Goal: Task Accomplishment & Management: Use online tool/utility

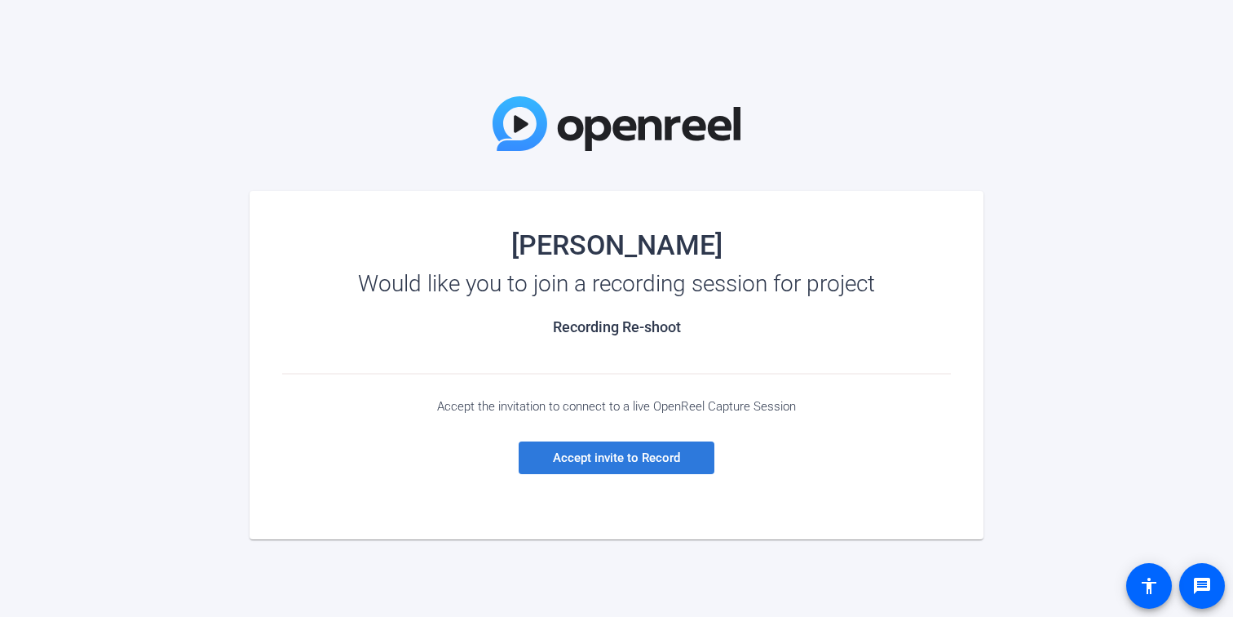
click at [595, 458] on span "Accept invite to Record" at bounding box center [616, 457] width 127 height 15
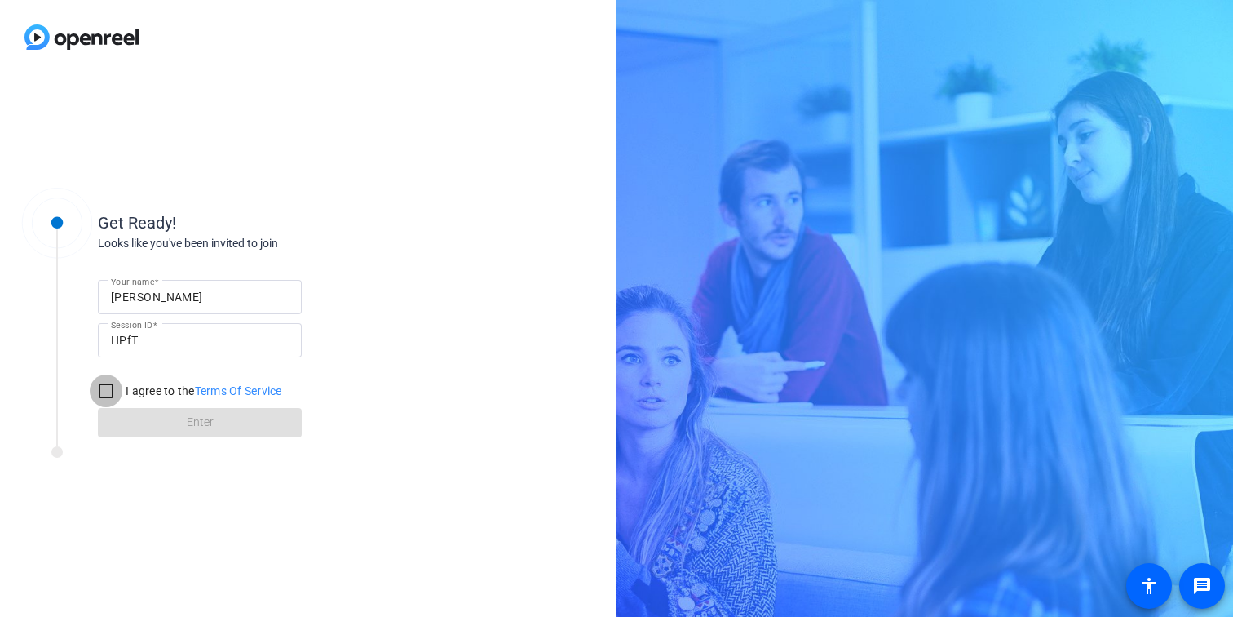
click at [101, 388] on input "I agree to the Terms Of Service" at bounding box center [106, 390] width 33 height 33
checkbox input "true"
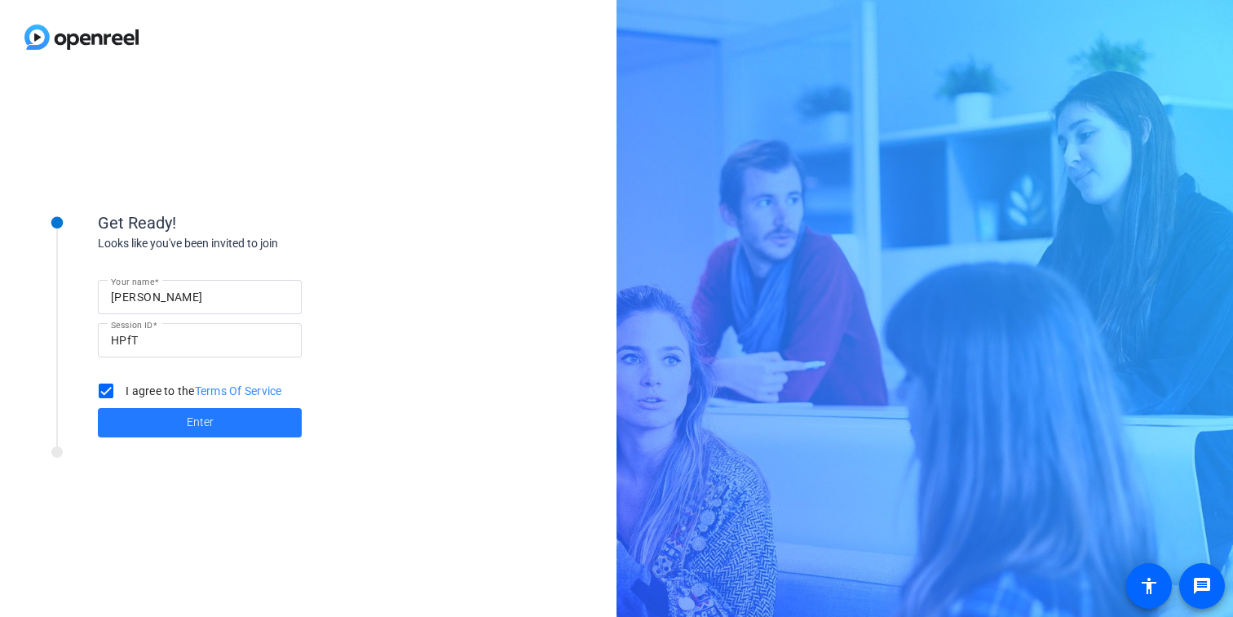
click at [157, 417] on span at bounding box center [200, 422] width 204 height 39
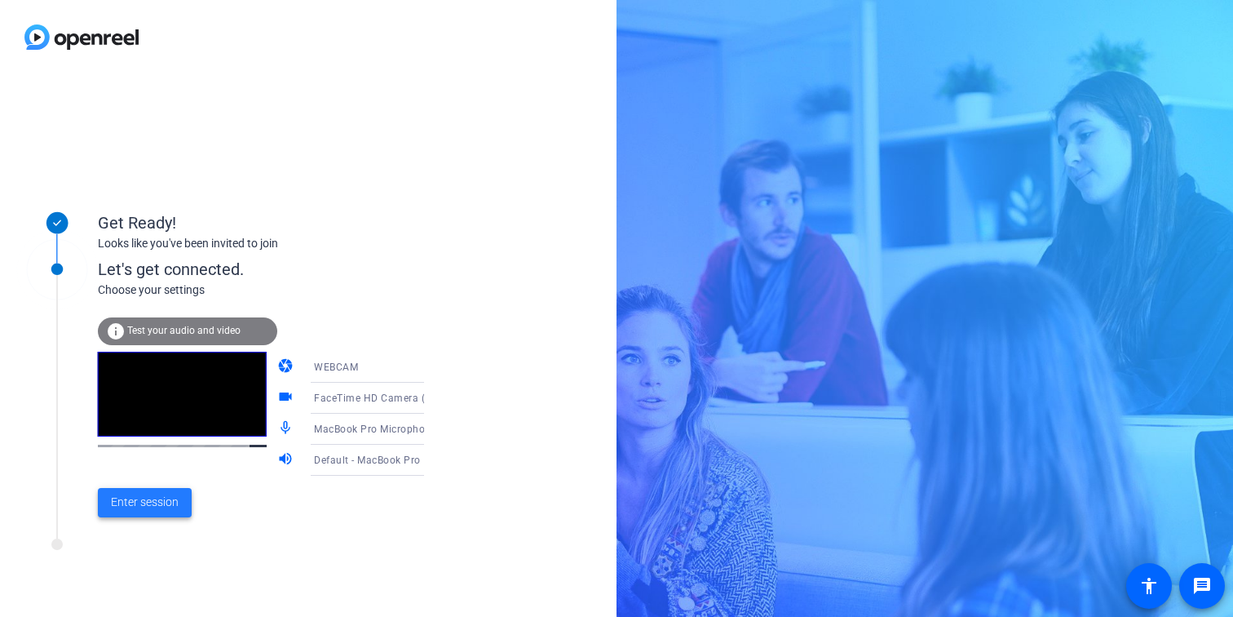
click at [128, 504] on span "Enter session" at bounding box center [145, 501] width 68 height 17
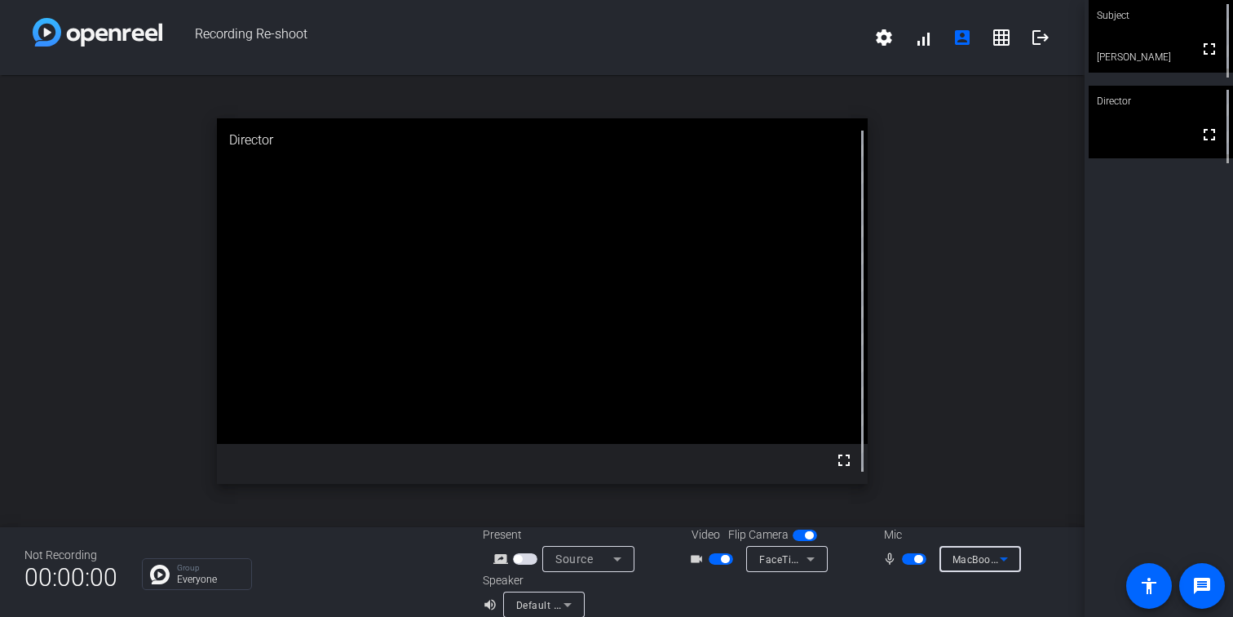
click at [996, 555] on icon at bounding box center [1004, 559] width 20 height 20
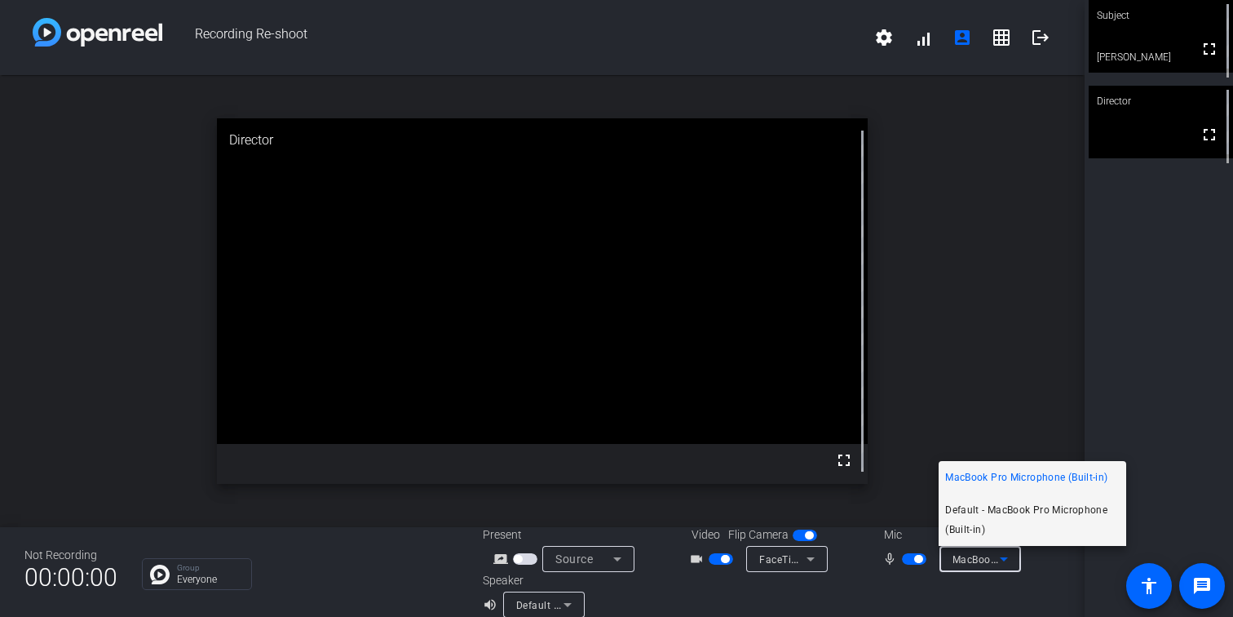
click at [1002, 511] on span "Default - MacBook Pro Microphone (Built-in)" at bounding box center [1032, 519] width 175 height 39
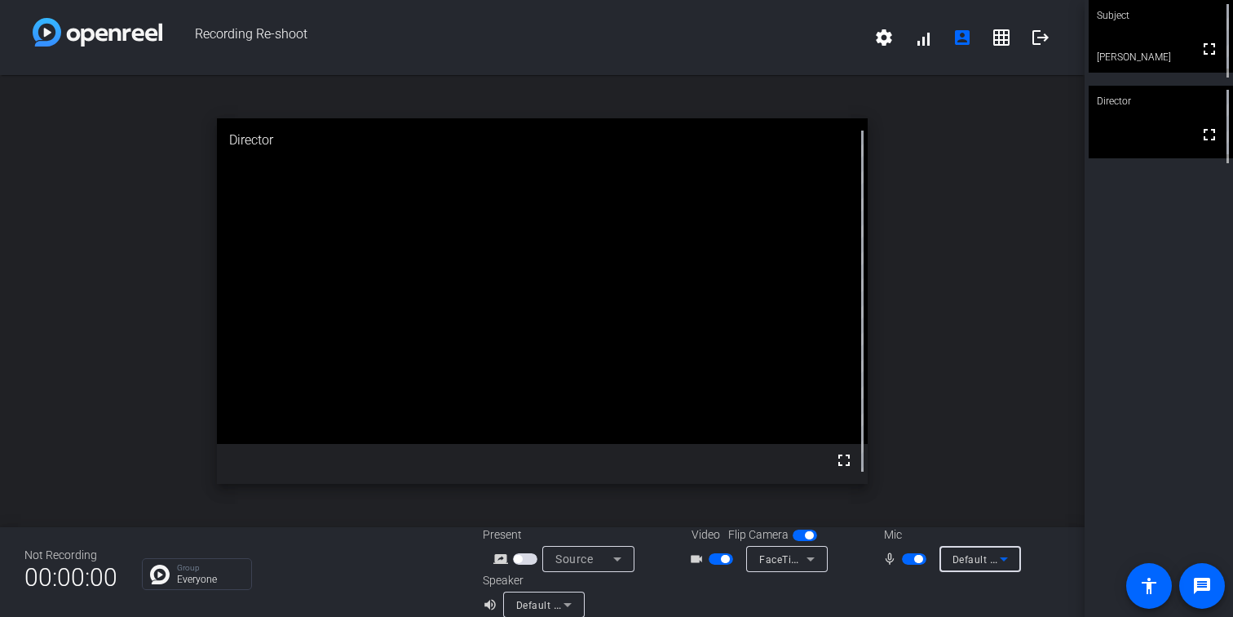
click at [991, 557] on span "Default - MacBook Pro Microphone (Built-in)" at bounding box center [1058, 558] width 210 height 13
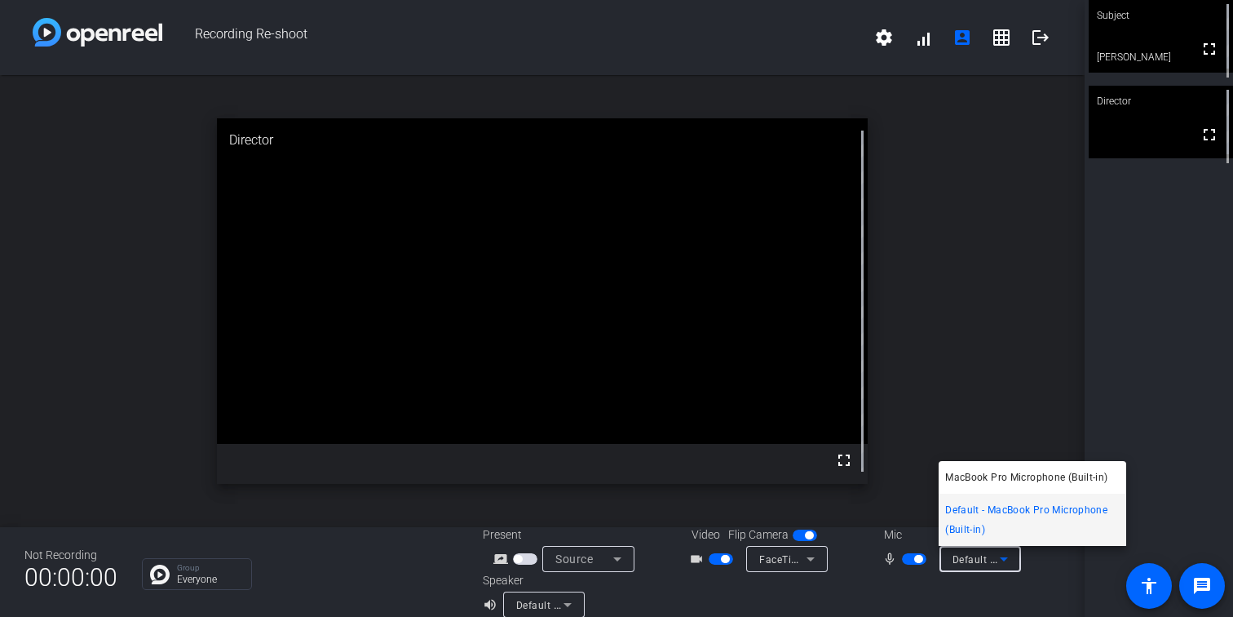
click at [906, 561] on div at bounding box center [616, 308] width 1233 height 617
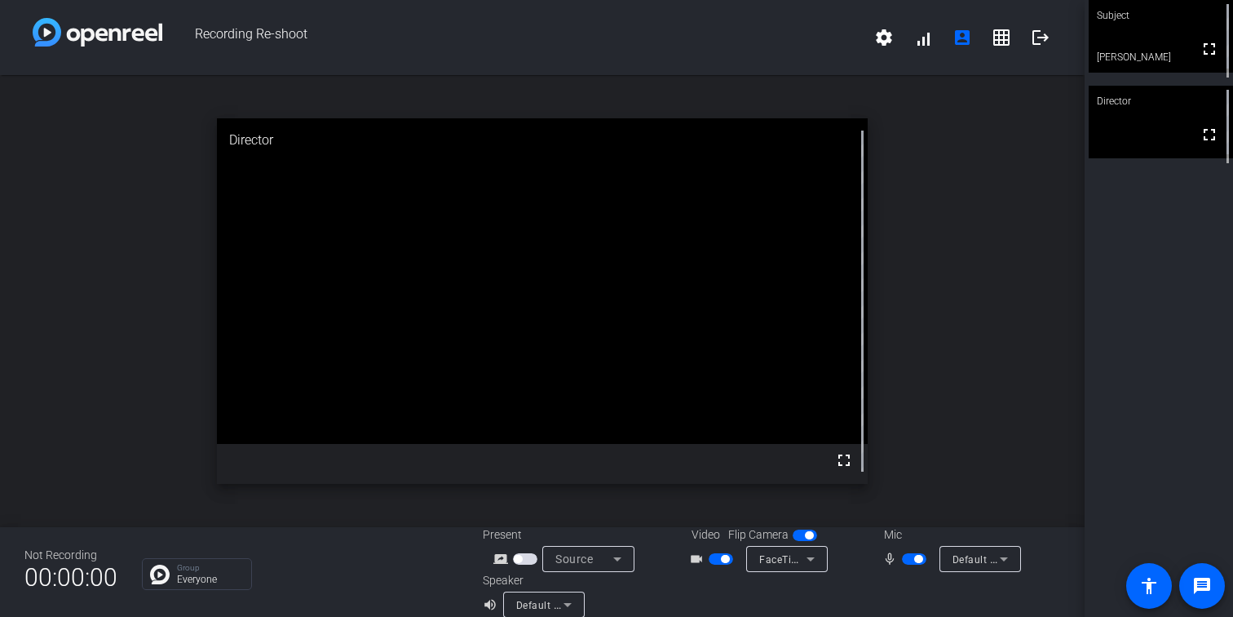
click at [906, 561] on span "button" at bounding box center [914, 558] width 24 height 11
click at [913, 558] on span "button" at bounding box center [914, 558] width 24 height 11
click at [977, 556] on span "Default - MacBook Pro Microphone (Built-in)" at bounding box center [1058, 558] width 210 height 13
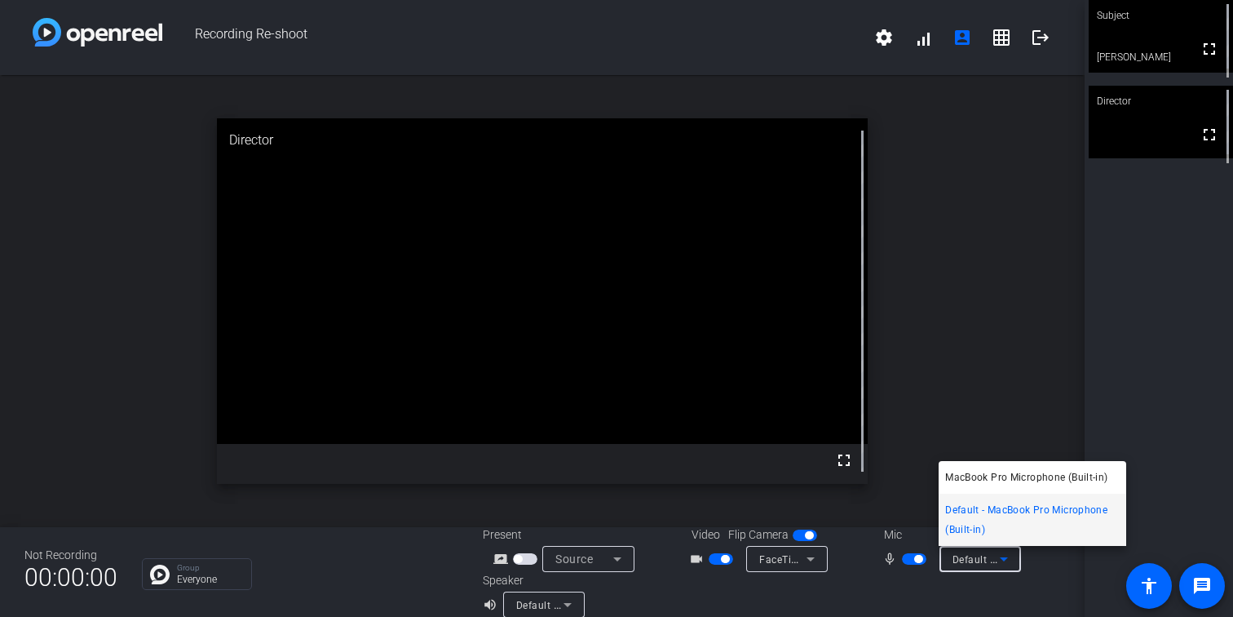
click at [911, 559] on div at bounding box center [616, 308] width 1233 height 617
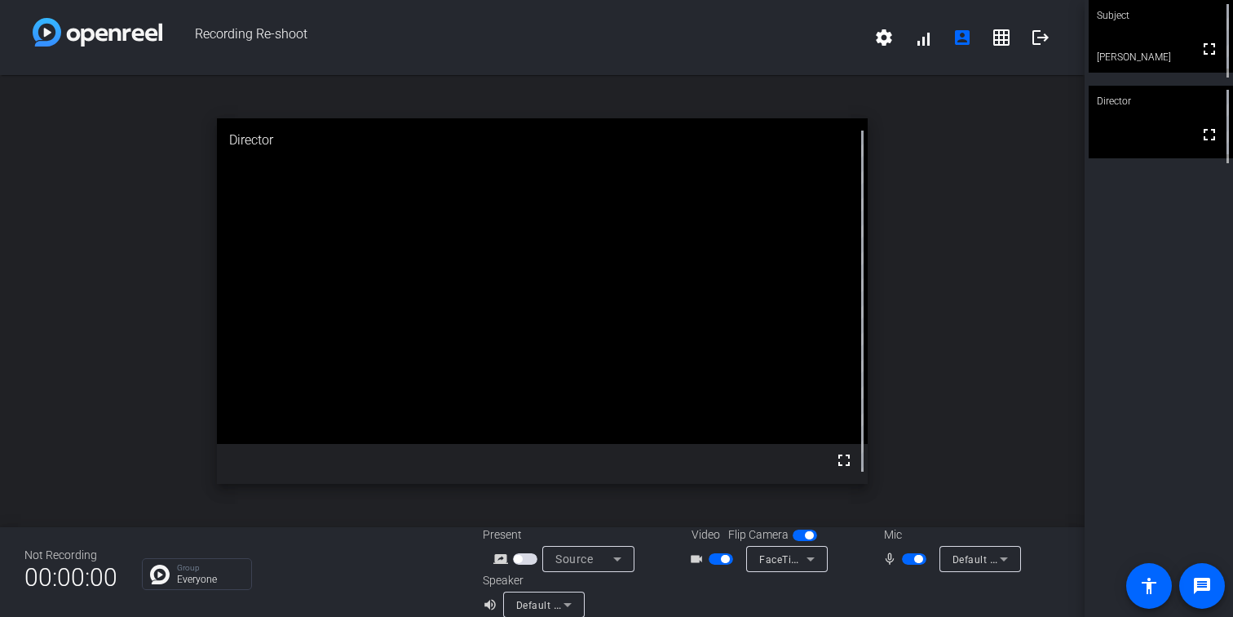
click at [911, 559] on span "button" at bounding box center [914, 558] width 24 height 11
click at [548, 599] on span "Default - MacBook Pro Speakers (Built-in)" at bounding box center [614, 604] width 197 height 13
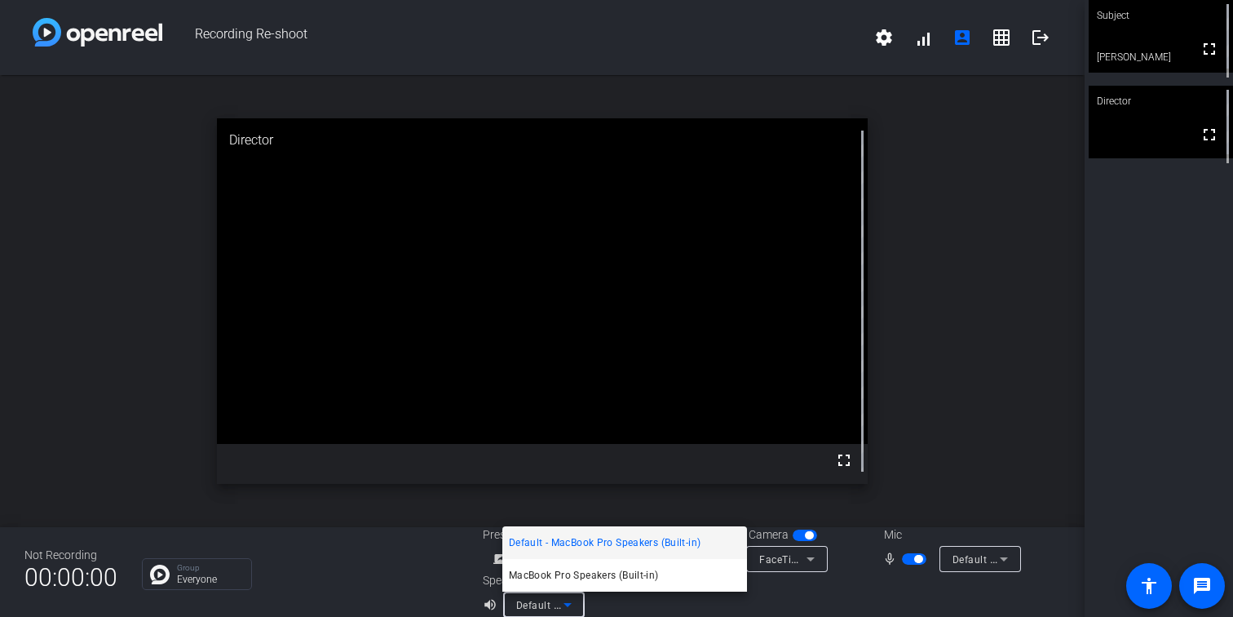
click at [804, 577] on div at bounding box center [616, 308] width 1233 height 617
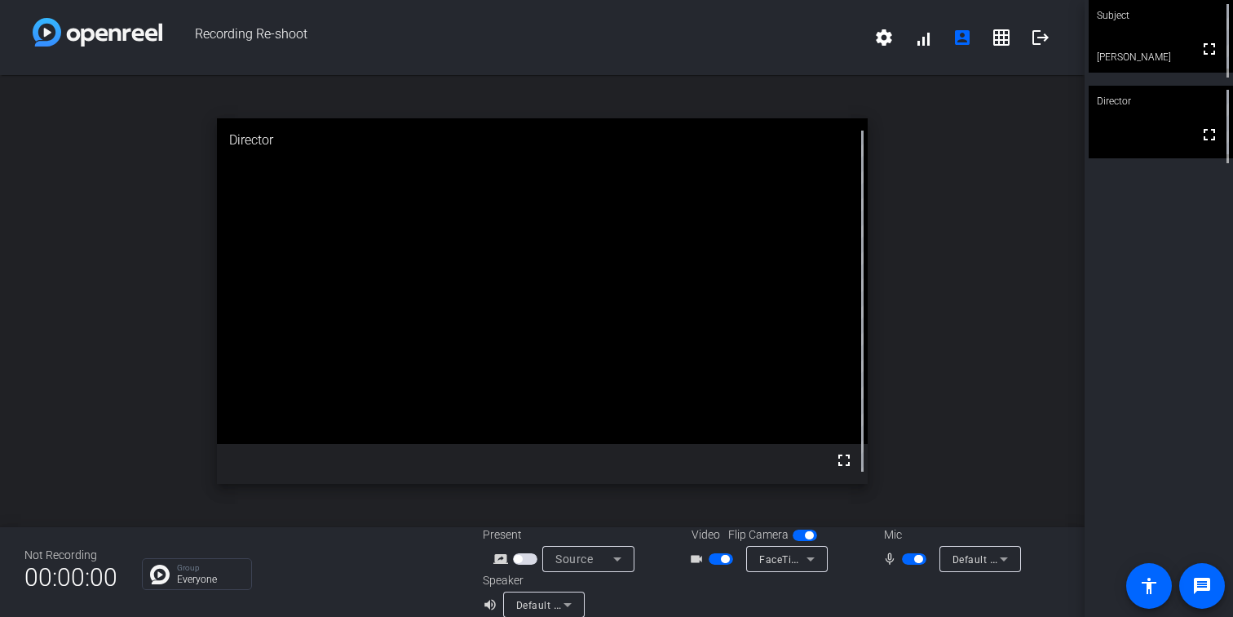
click at [787, 556] on span "FaceTime HD Camera (2C0E:82E3)" at bounding box center [842, 558] width 167 height 13
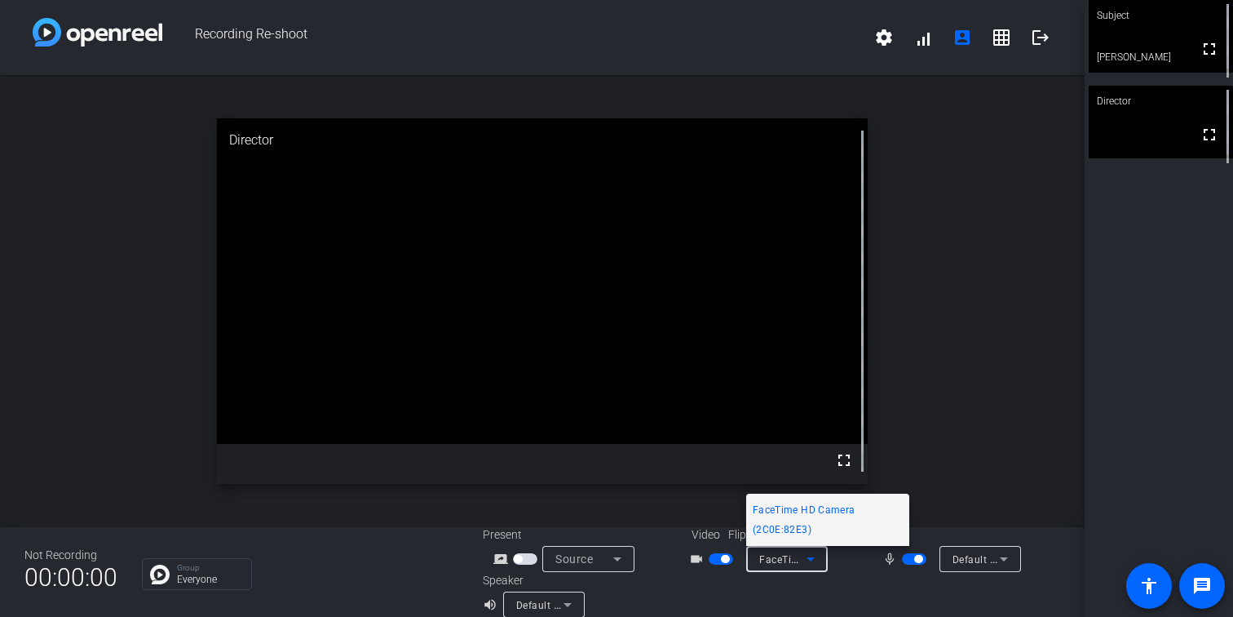
click at [931, 576] on div at bounding box center [616, 308] width 1233 height 617
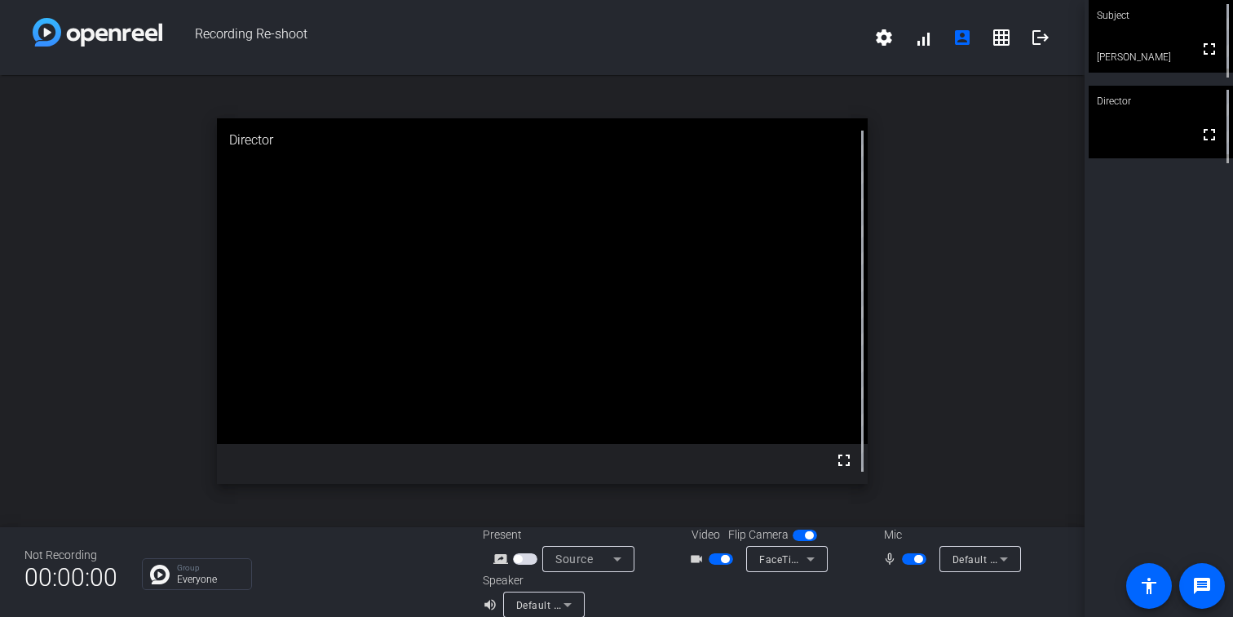
click at [978, 563] on span "Default - MacBook Pro Microphone (Built-in)" at bounding box center [1058, 558] width 210 height 13
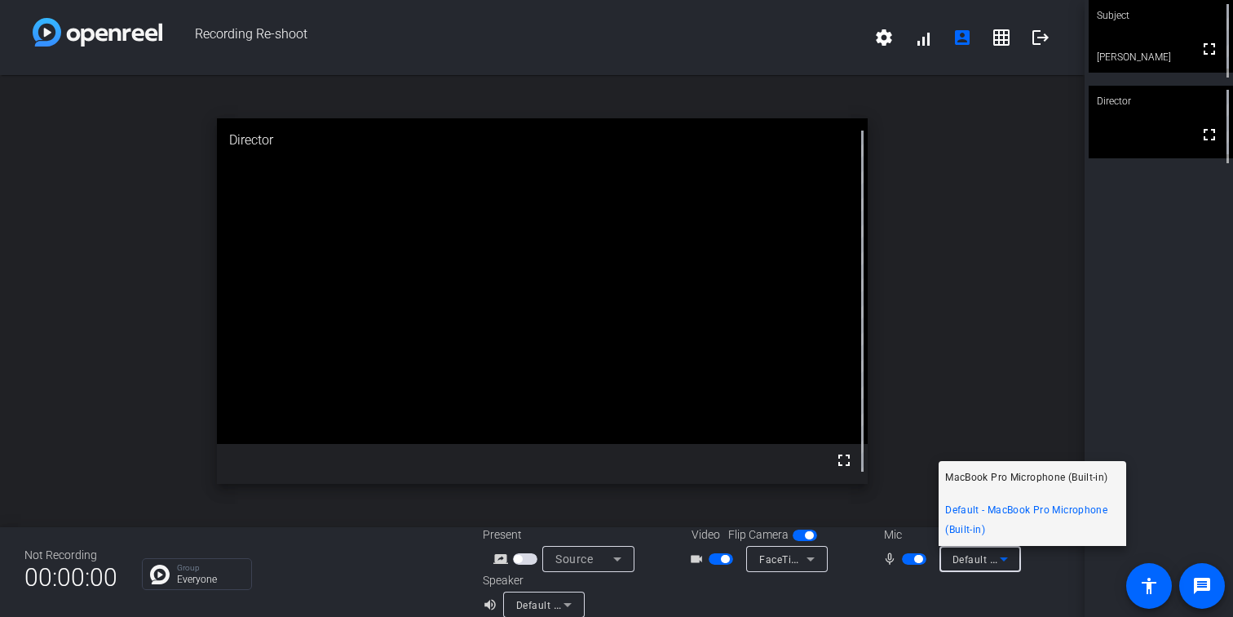
click at [988, 475] on span "MacBook Pro Microphone (Built-in)" at bounding box center [1026, 477] width 162 height 20
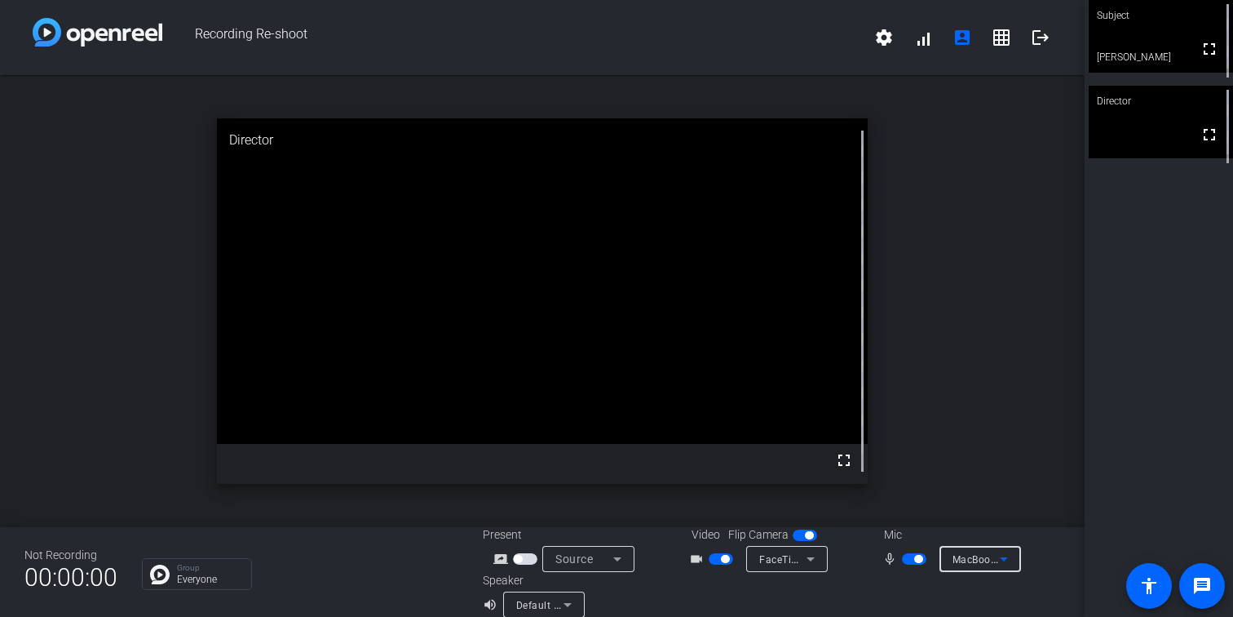
click at [719, 562] on span "button" at bounding box center [721, 558] width 24 height 11
click at [811, 535] on span "button" at bounding box center [809, 535] width 8 height 8
click at [811, 535] on span "button" at bounding box center [805, 534] width 24 height 11
click at [909, 557] on span "button" at bounding box center [914, 558] width 24 height 11
click at [909, 557] on span "button" at bounding box center [907, 559] width 8 height 8
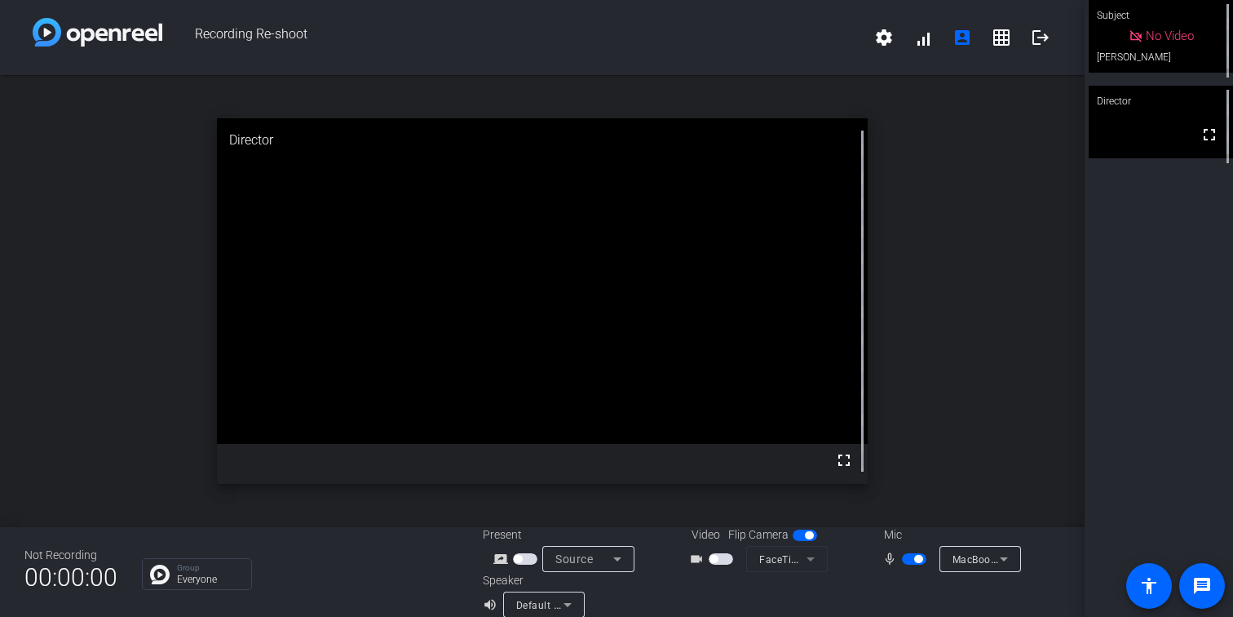
click at [727, 555] on span "button" at bounding box center [721, 558] width 24 height 11
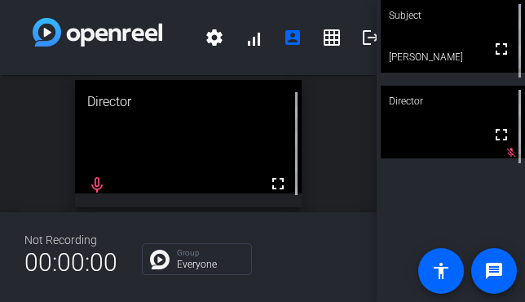
click at [242, 95] on div "Director" at bounding box center [188, 102] width 226 height 44
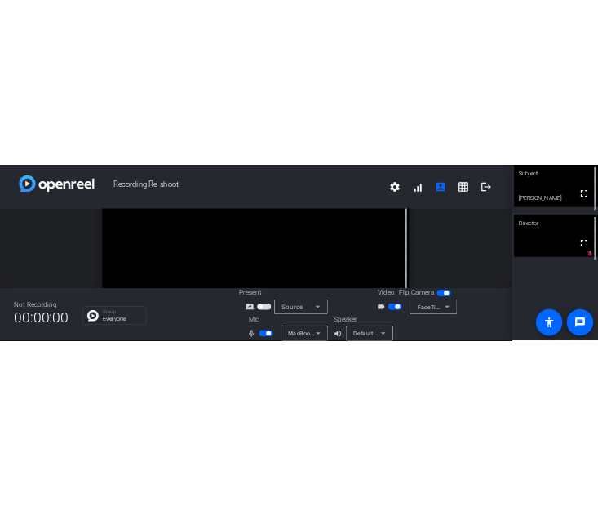
scroll to position [19, 0]
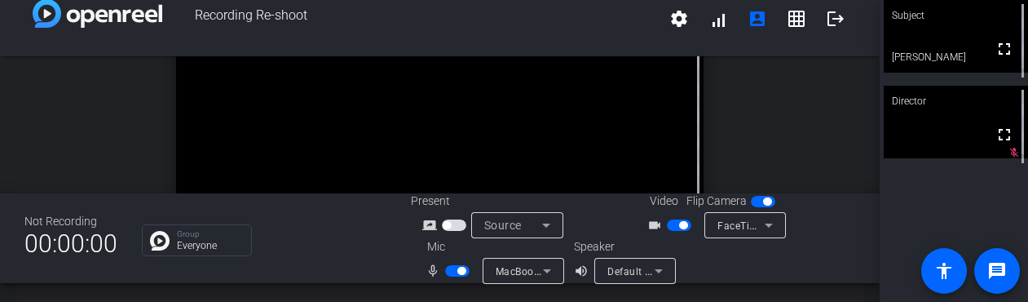
click at [458, 271] on span "button" at bounding box center [462, 271] width 8 height 8
click at [453, 274] on span "button" at bounding box center [457, 270] width 24 height 11
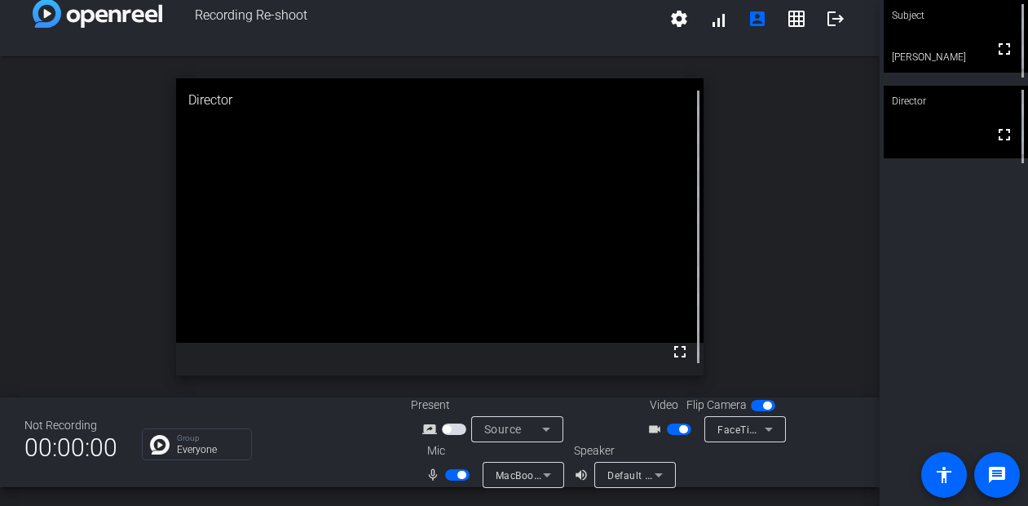
click at [458, 473] on span "button" at bounding box center [462, 475] width 8 height 8
